Goal: Information Seeking & Learning: Learn about a topic

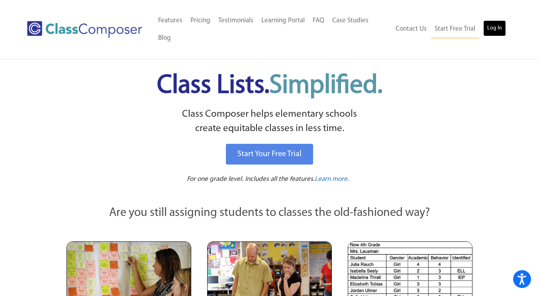
click at [497, 29] on link "Log In" at bounding box center [494, 28] width 23 height 16
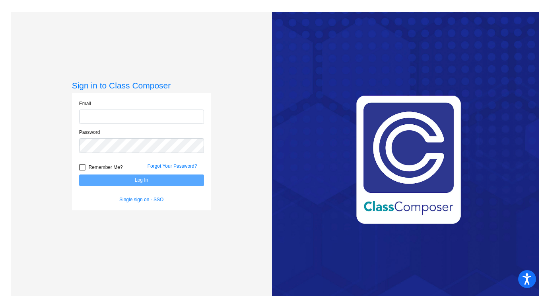
click at [128, 112] on input "email" at bounding box center [141, 116] width 125 height 15
type input "[PERSON_NAME][EMAIL_ADDRESS][DOMAIN_NAME]"
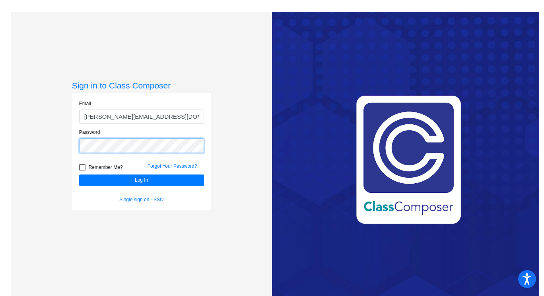
click at [79, 174] on button "Log In" at bounding box center [141, 180] width 125 height 12
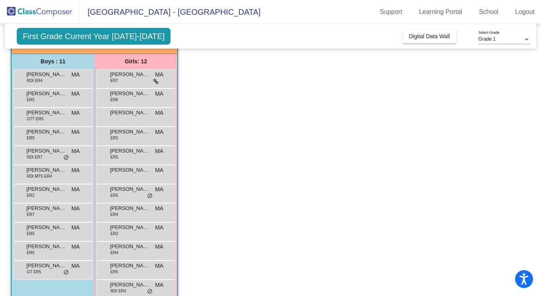
scroll to position [60, 0]
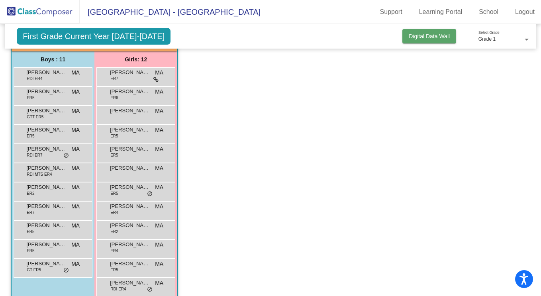
click at [419, 37] on span "Digital Data Wall" at bounding box center [428, 36] width 41 height 6
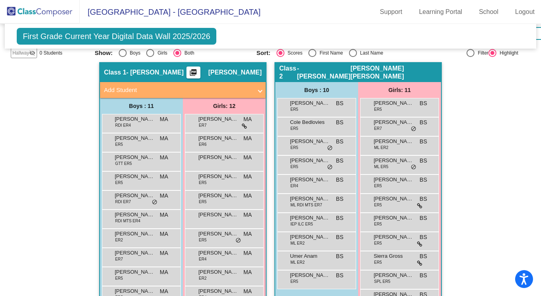
scroll to position [146, 0]
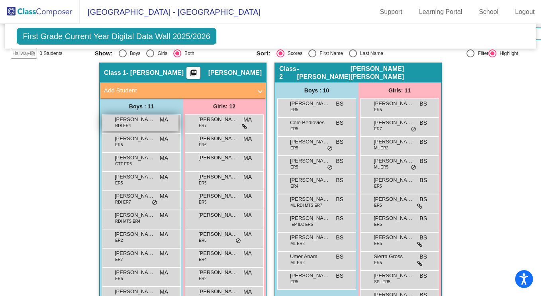
click at [132, 126] on div "Alexander Litwin RDI ER4 MA lock do_not_disturb_alt" at bounding box center [140, 123] width 76 height 16
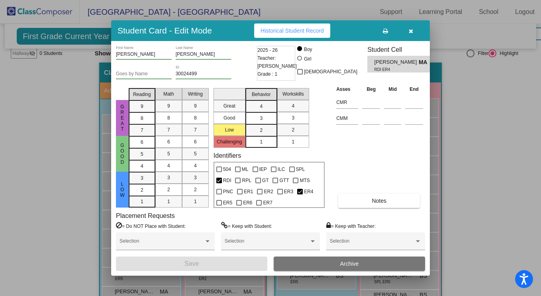
click at [287, 32] on span "Historical Student Record" at bounding box center [291, 30] width 63 height 6
click at [409, 29] on icon "button" at bounding box center [410, 31] width 4 height 6
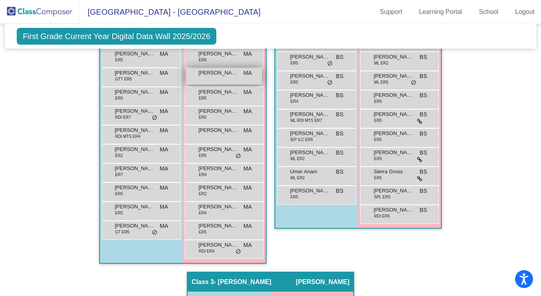
scroll to position [232, 0]
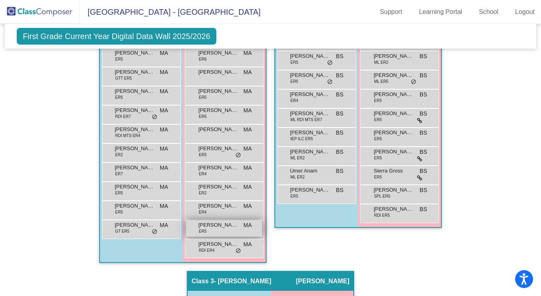
click at [213, 222] on span "Vero Loewy-McGowan" at bounding box center [218, 225] width 40 height 8
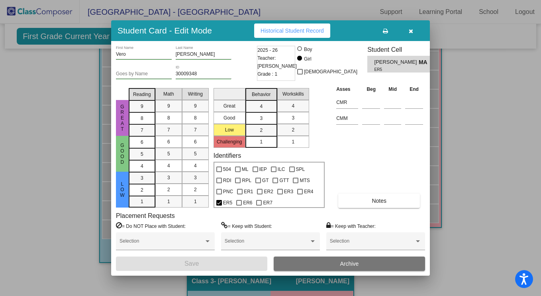
click at [280, 29] on span "Historical Student Record" at bounding box center [291, 30] width 63 height 6
click at [410, 28] on icon "button" at bounding box center [410, 31] width 4 height 6
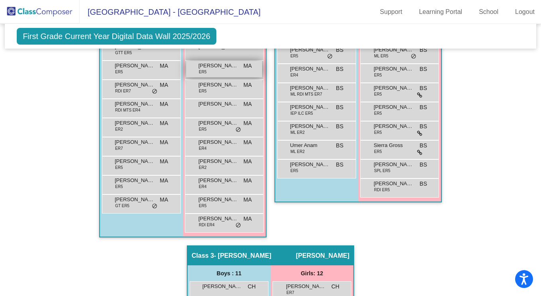
scroll to position [260, 0]
